Goal: Task Accomplishment & Management: Manage account settings

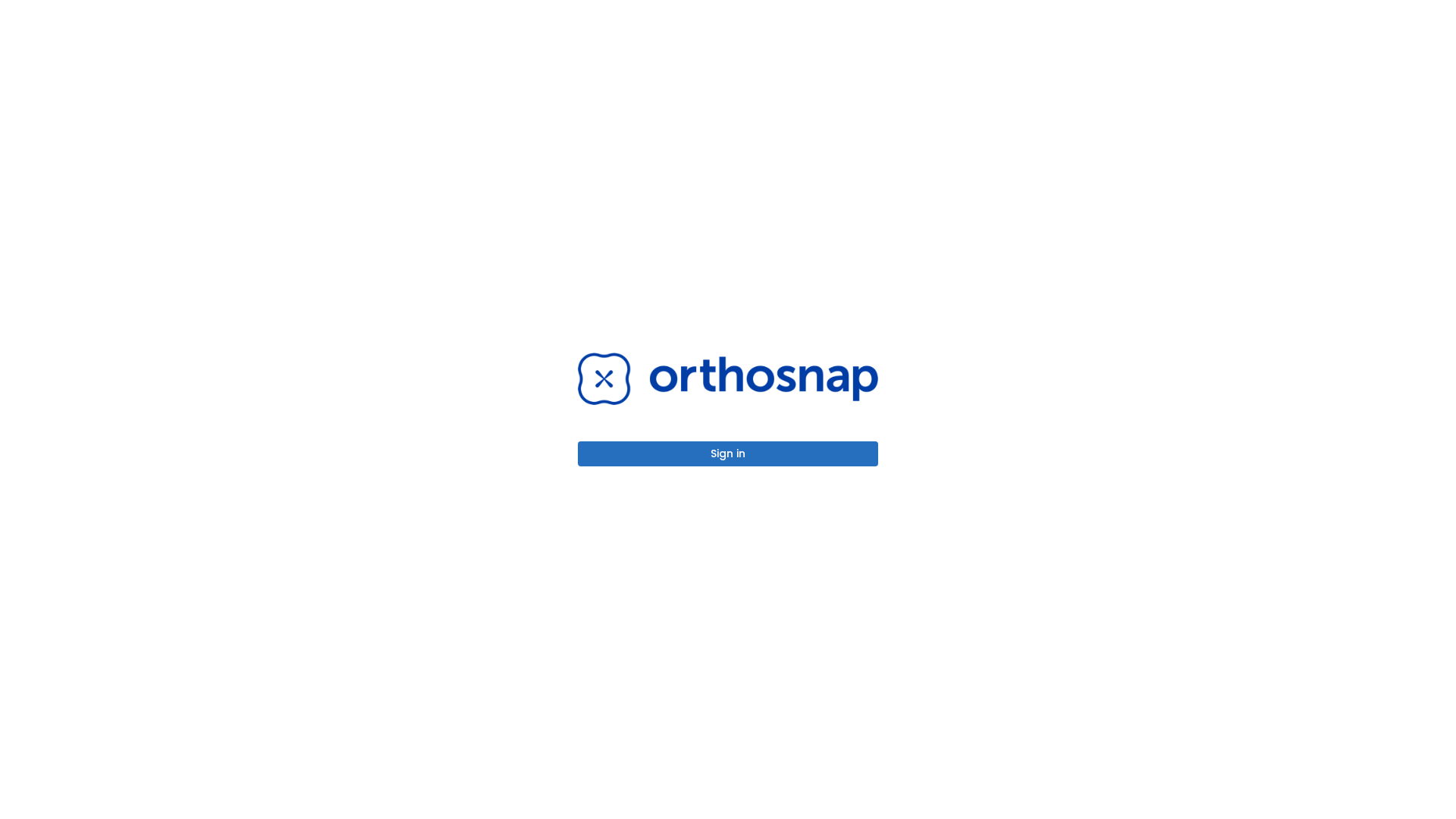
click at [728, 453] on button "Sign in" at bounding box center [728, 453] width 301 height 25
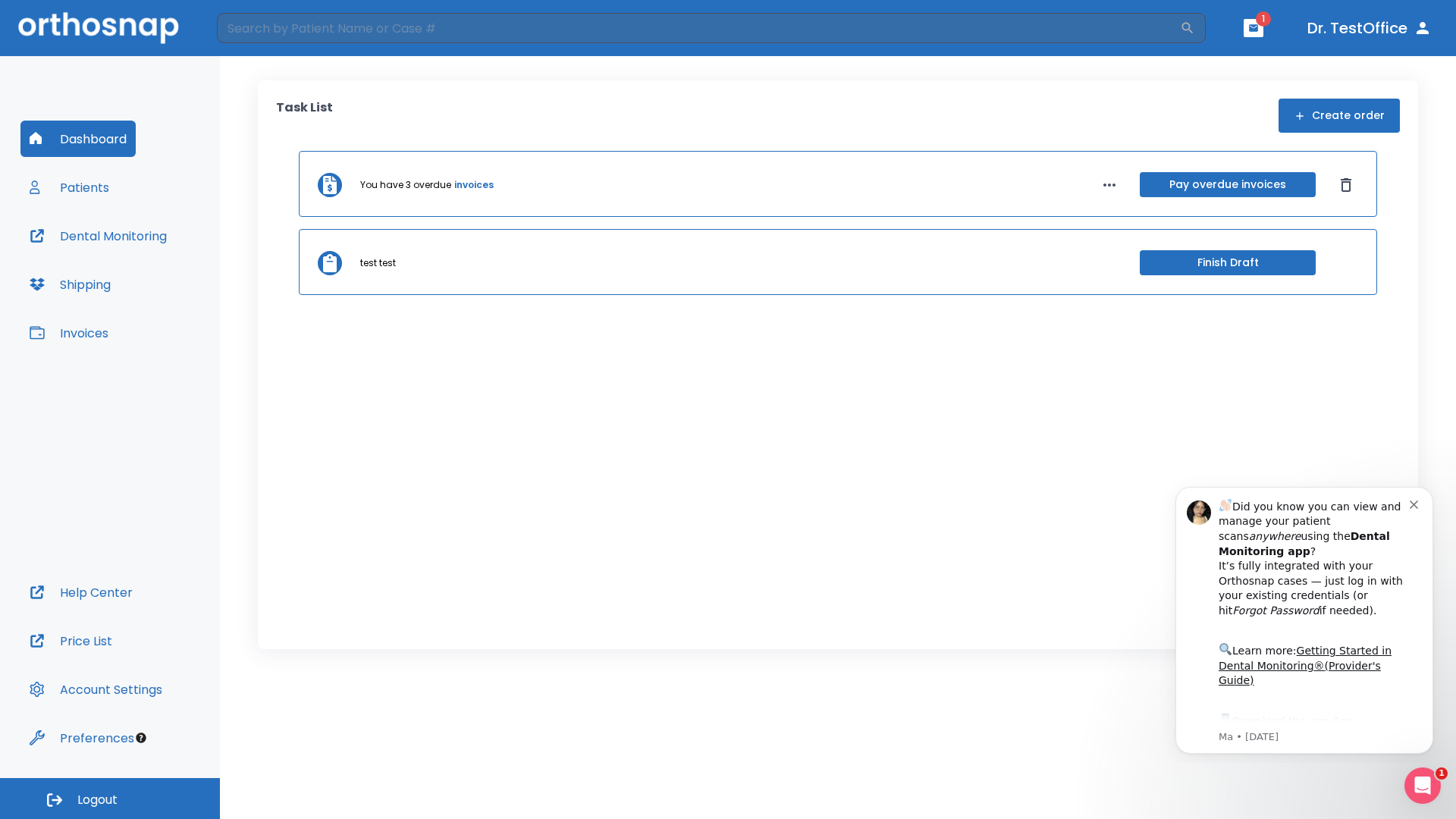
click at [110, 799] on span "Logout" at bounding box center [97, 799] width 40 height 17
